Goal: Information Seeking & Learning: Learn about a topic

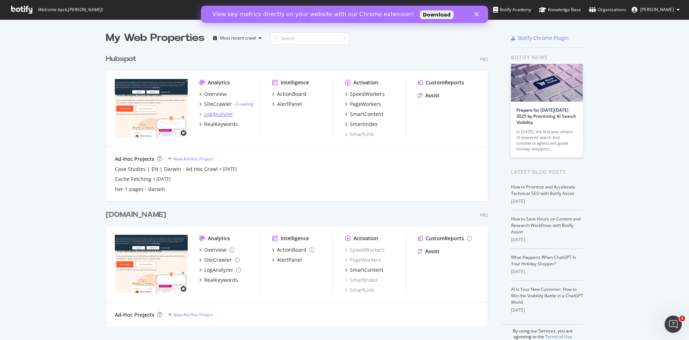
click at [209, 115] on div "LogAnalyzer" at bounding box center [218, 114] width 29 height 7
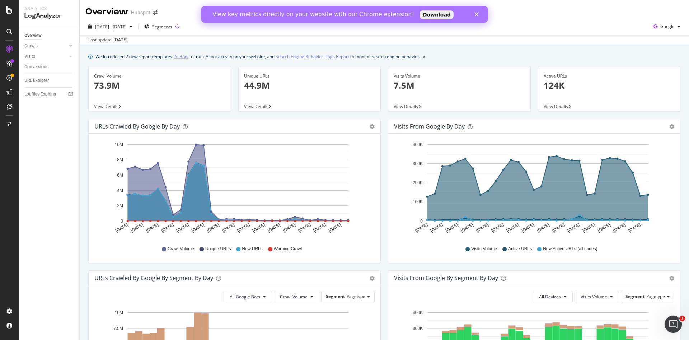
click at [183, 56] on link "AI Bots" at bounding box center [181, 57] width 14 height 8
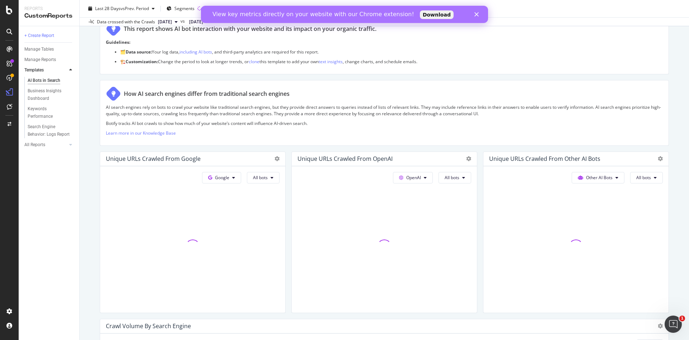
scroll to position [66, 0]
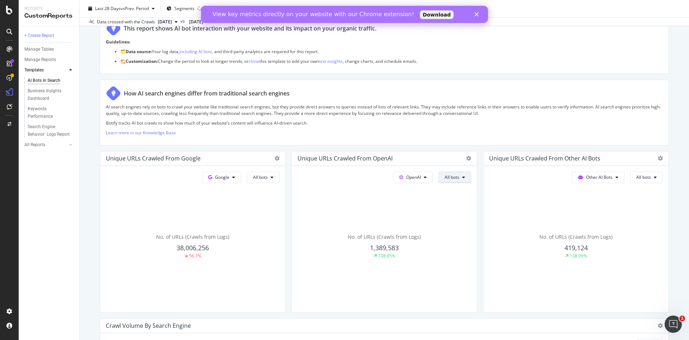
click at [439, 173] on button "All bots" at bounding box center [455, 177] width 33 height 11
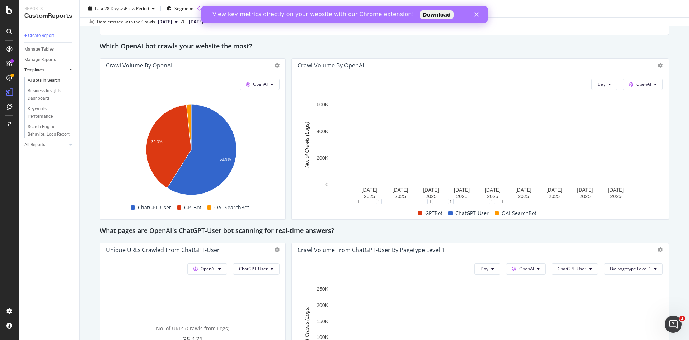
scroll to position [599, 0]
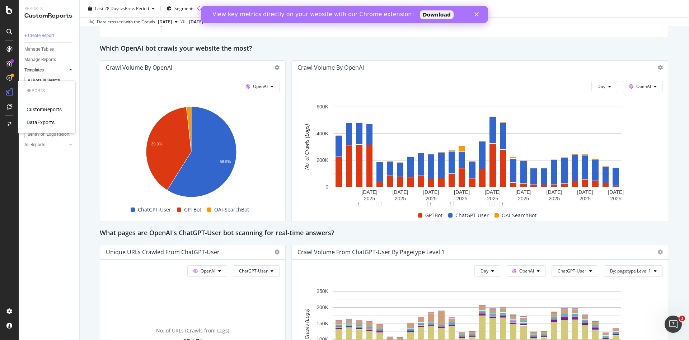
click at [37, 107] on div "CustomReports" at bounding box center [44, 109] width 35 height 7
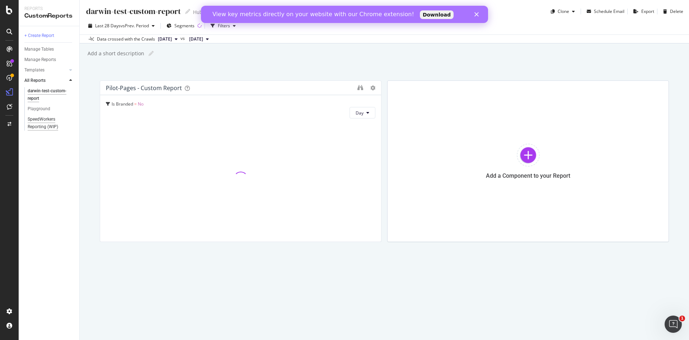
click at [53, 124] on div "SpeedWorkers Reporting (WIP)" at bounding box center [49, 123] width 42 height 15
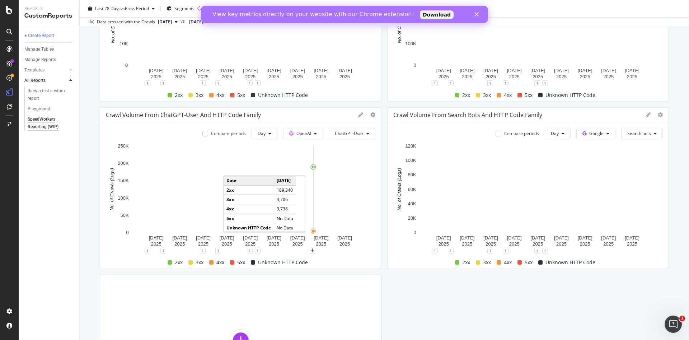
scroll to position [308, 0]
